Goal: Task Accomplishment & Management: Manage account settings

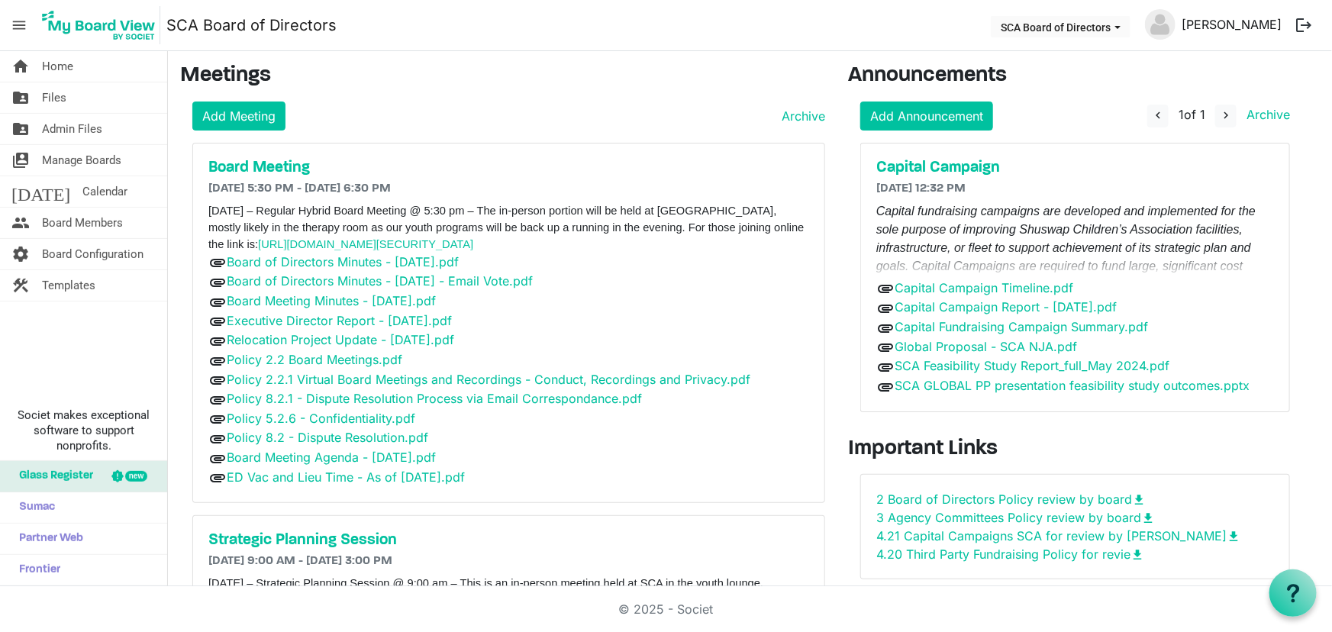
click at [1226, 24] on link "[PERSON_NAME]" at bounding box center [1232, 24] width 112 height 31
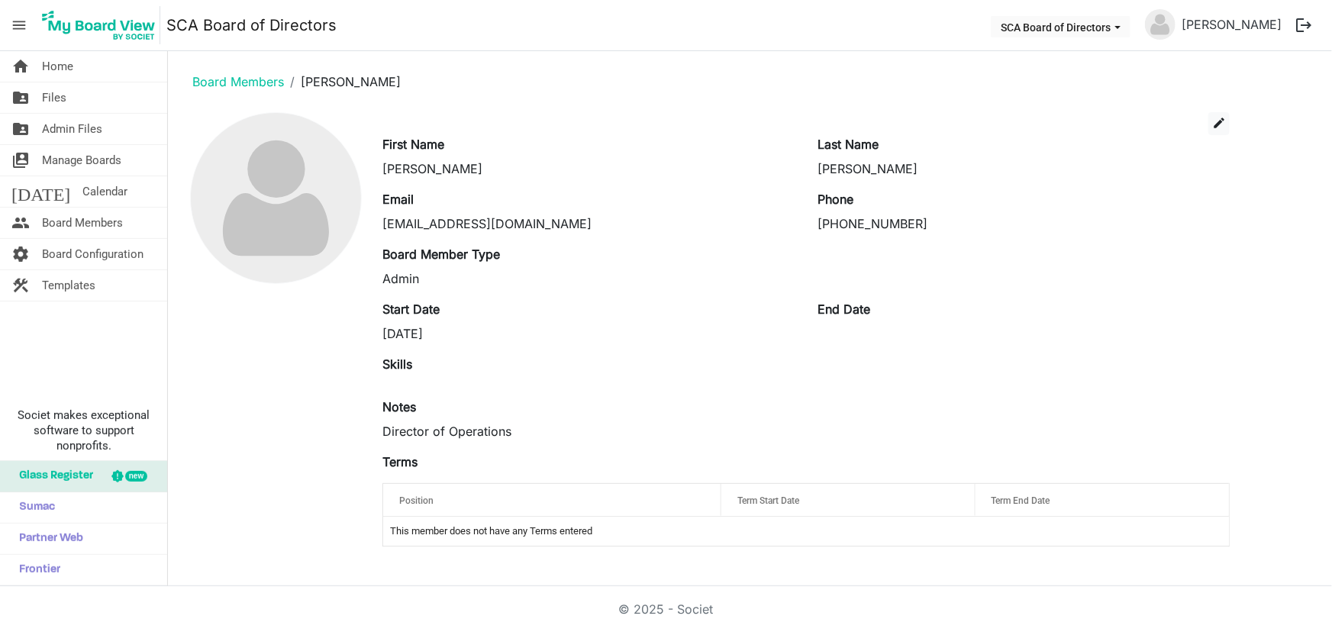
click at [1307, 24] on button "logout" at bounding box center [1304, 25] width 32 height 32
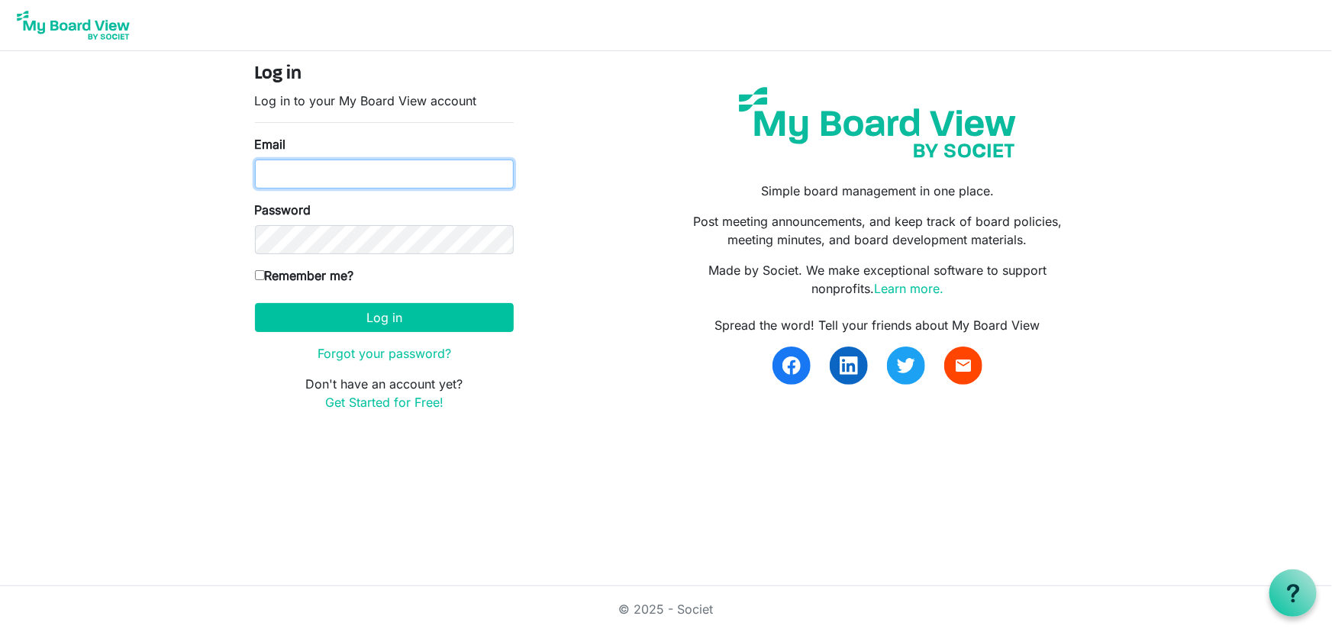
type input "[EMAIL_ADDRESS][DOMAIN_NAME]"
